Goal: Entertainment & Leisure: Consume media (video, audio)

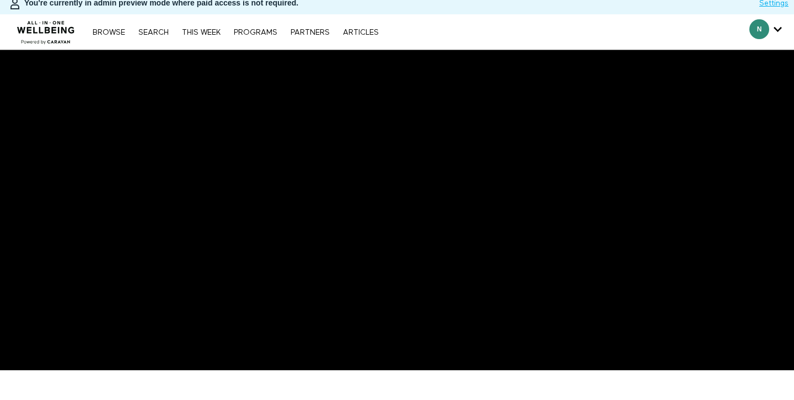
scroll to position [5, 0]
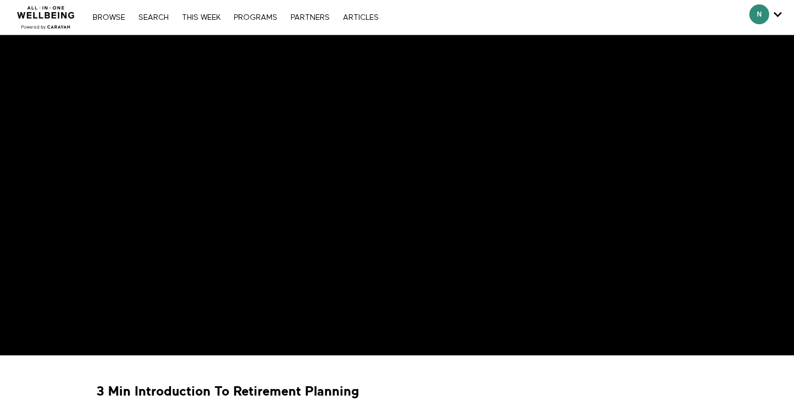
scroll to position [19, 0]
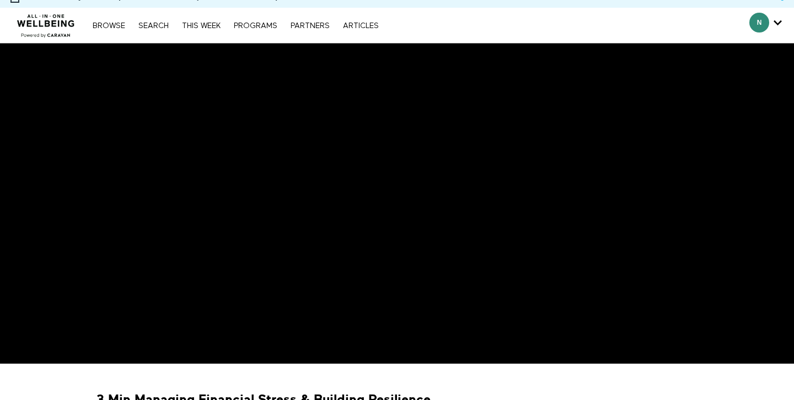
scroll to position [16, 0]
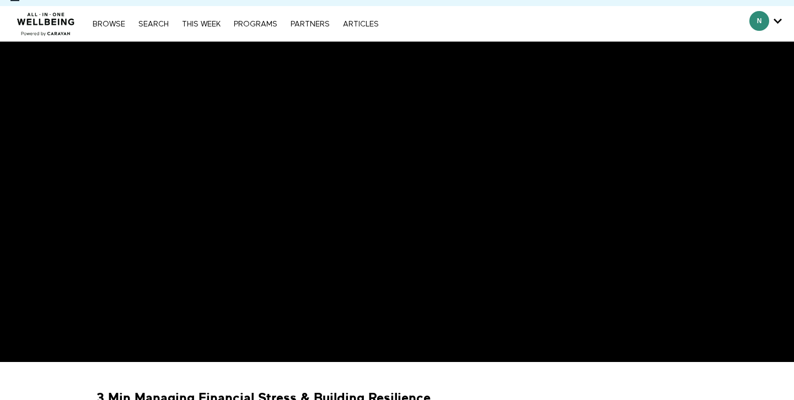
click at [557, 379] on div at bounding box center [590, 379] width 223 height 17
click at [548, 371] on div at bounding box center [590, 379] width 223 height 17
click at [550, 378] on div at bounding box center [590, 379] width 223 height 17
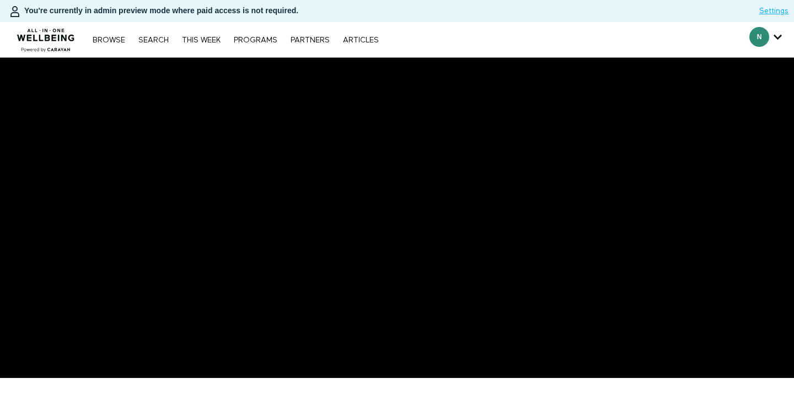
click at [527, 387] on div at bounding box center [590, 395] width 223 height 17
